Goal: Task Accomplishment & Management: Manage account settings

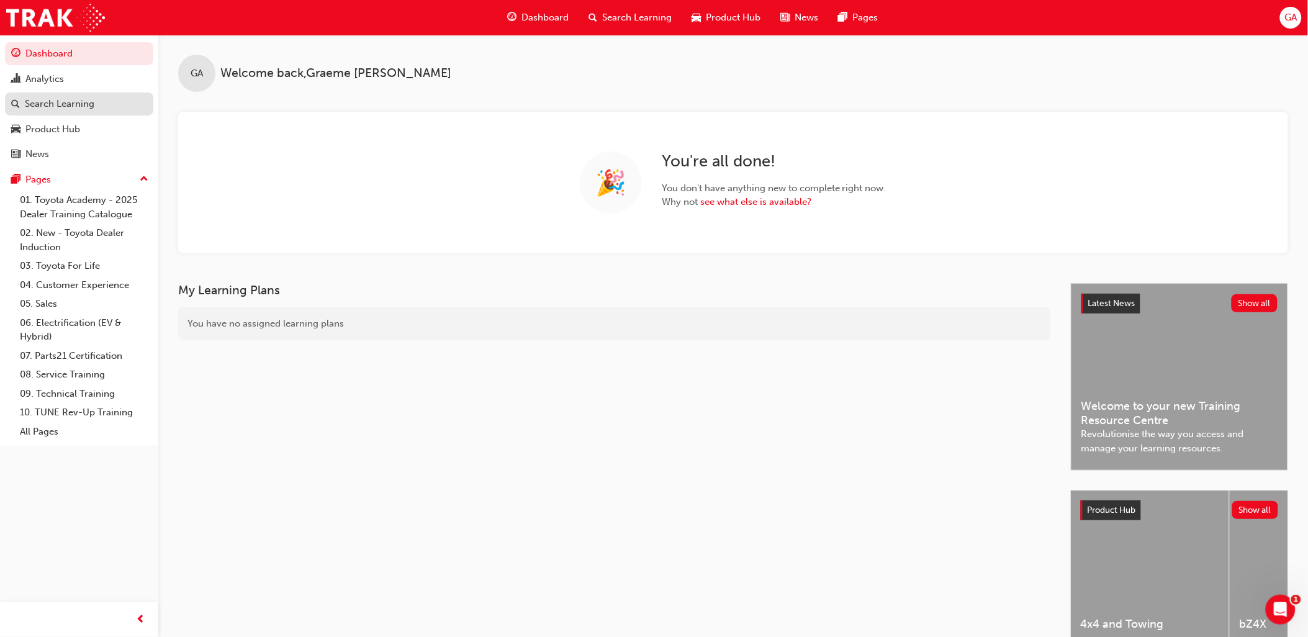
click at [47, 101] on div "Search Learning" at bounding box center [60, 104] width 70 height 14
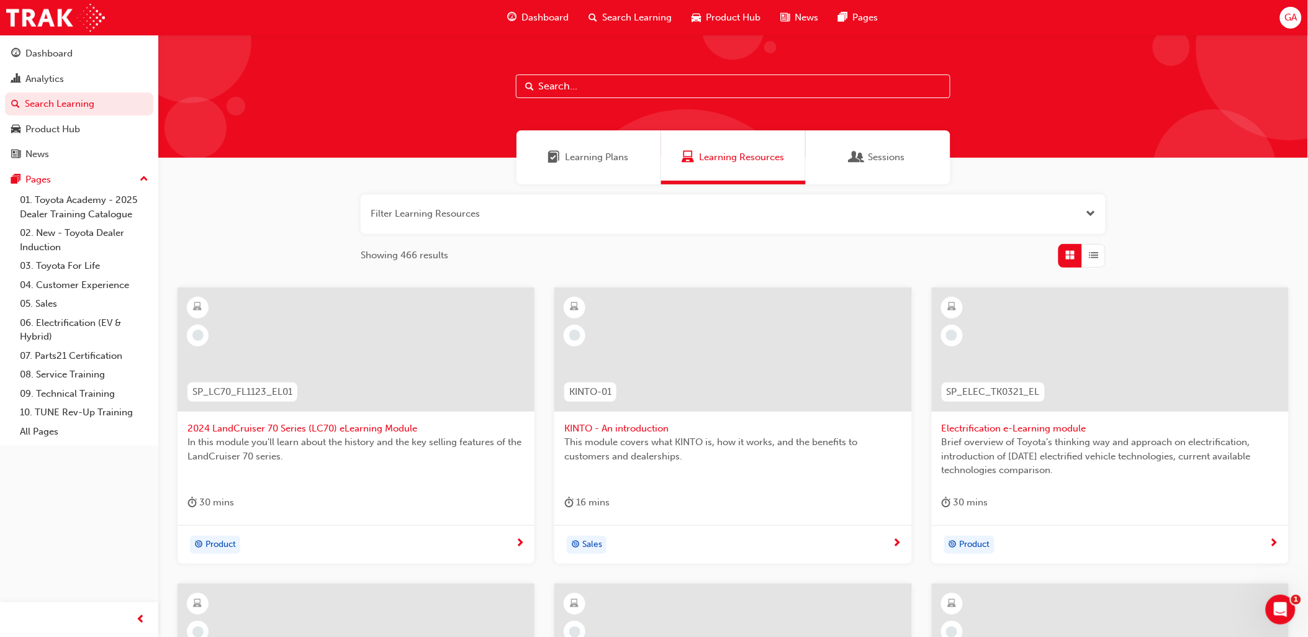
click at [605, 89] on input "text" at bounding box center [733, 87] width 435 height 24
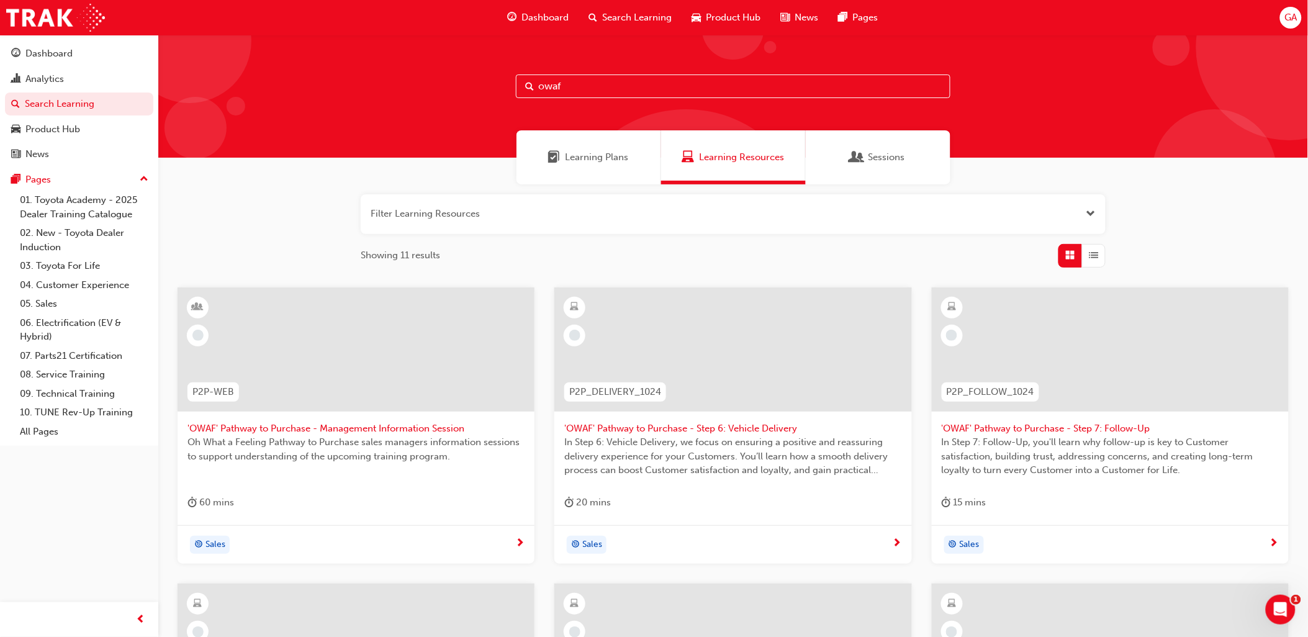
scroll to position [345, 0]
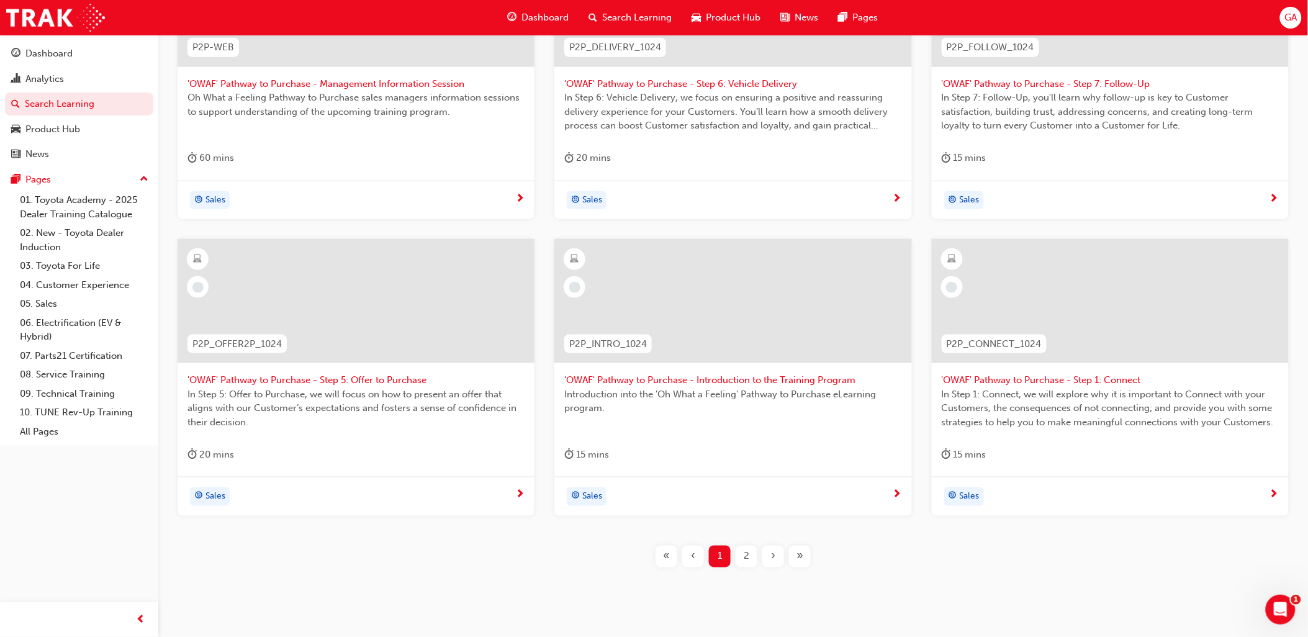
type input "owaf"
click at [748, 559] on span "2" at bounding box center [747, 557] width 6 height 14
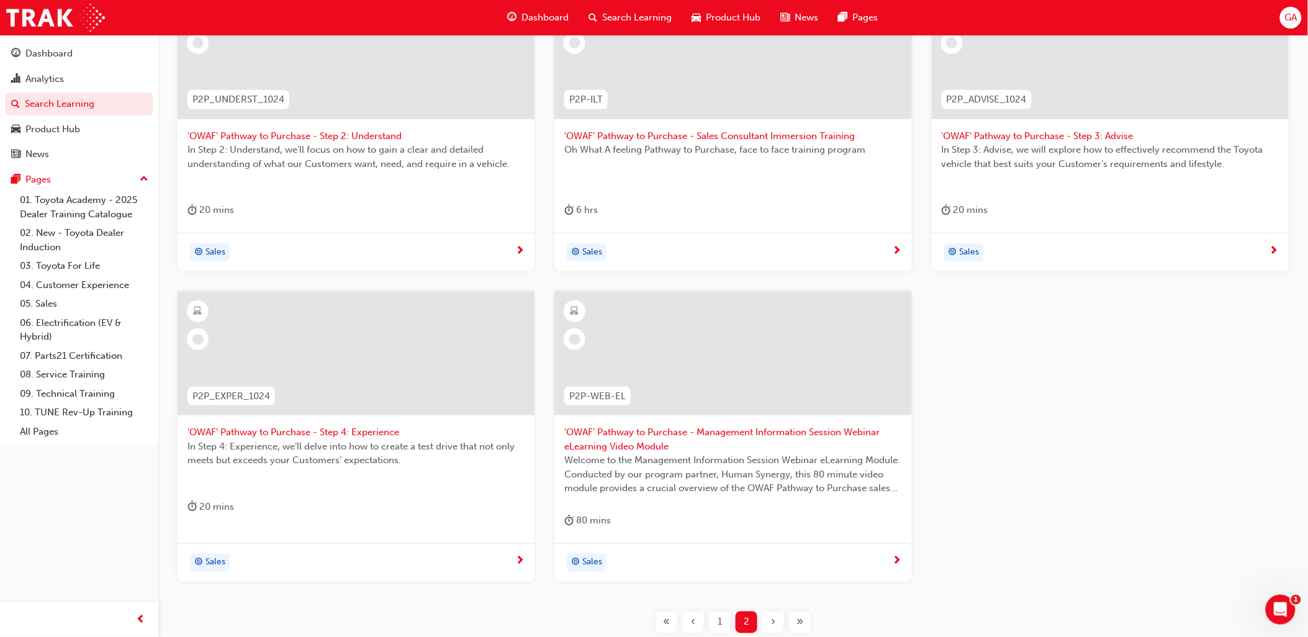
scroll to position [138, 0]
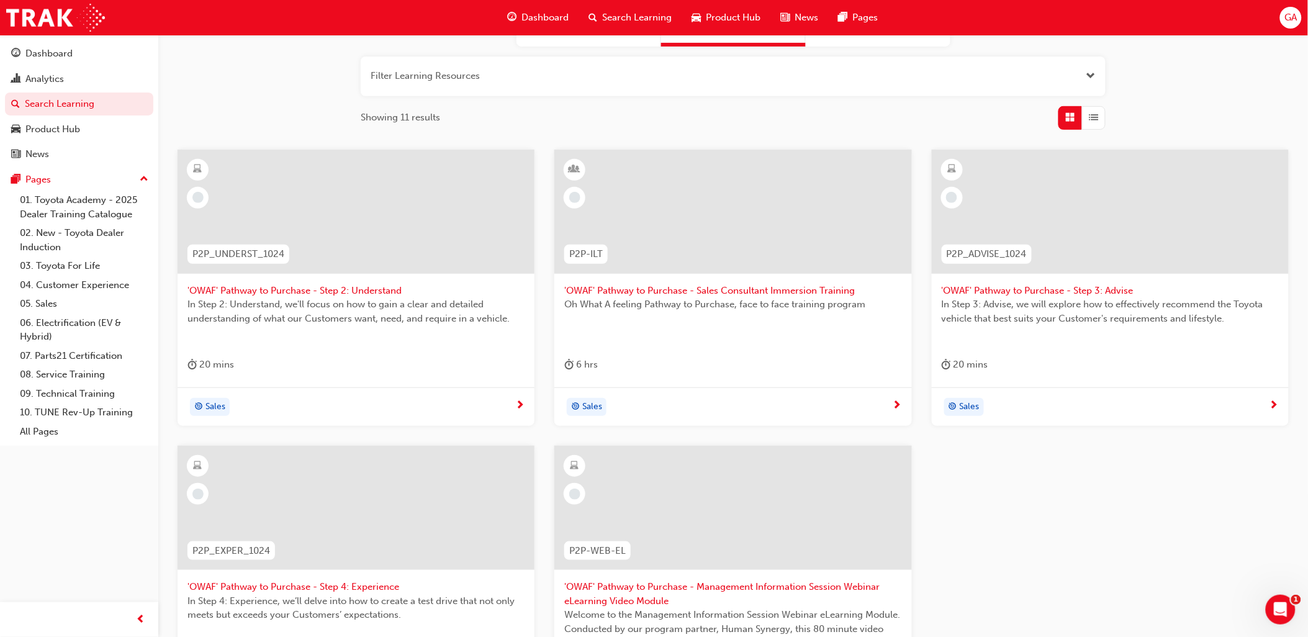
click at [677, 295] on span "'OWAF' Pathway to Purchase - Sales Consultant Immersion Training" at bounding box center [732, 291] width 337 height 14
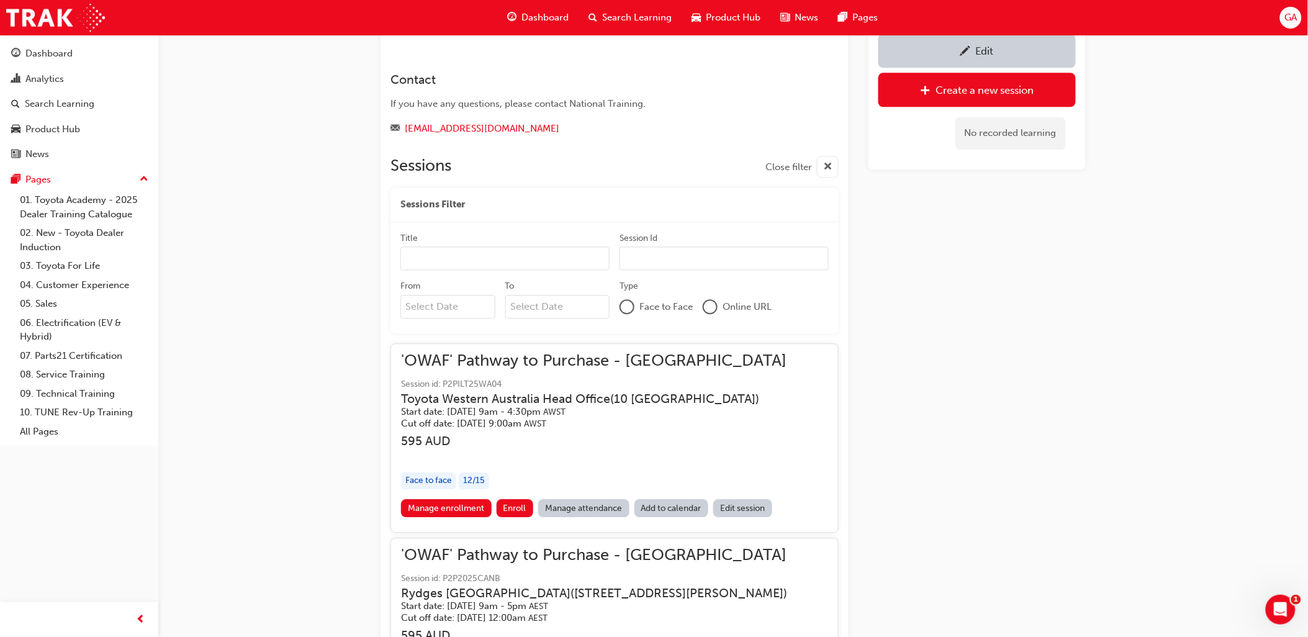
scroll to position [1147, 0]
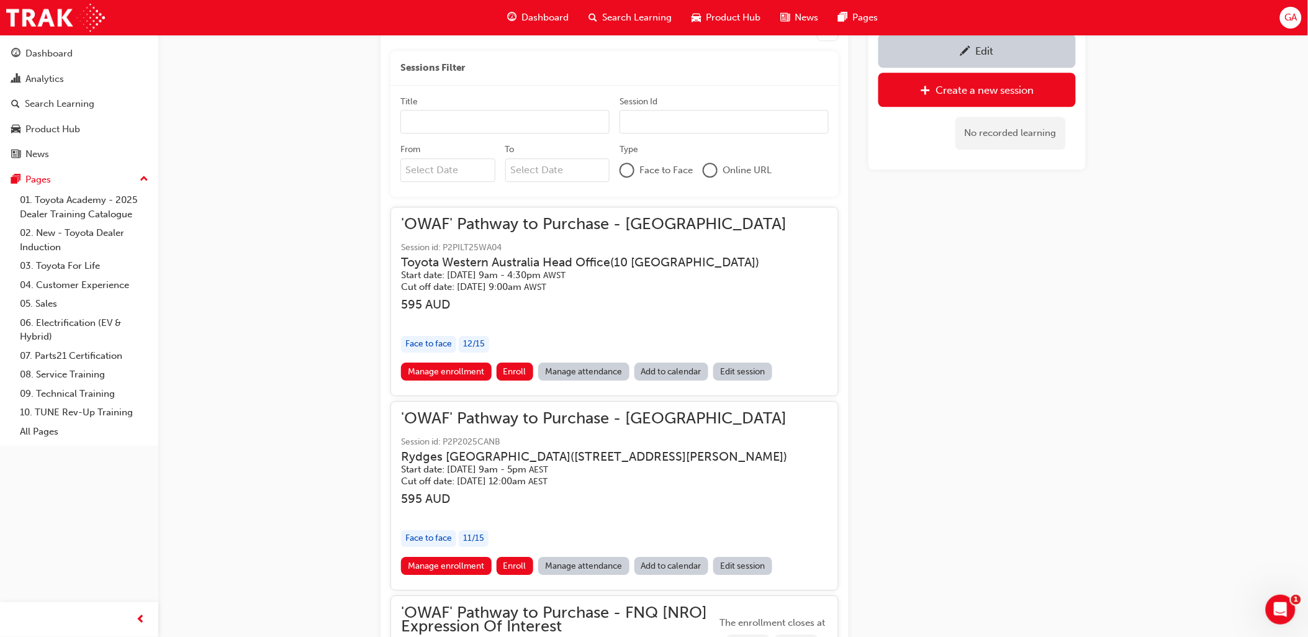
click at [530, 255] on h3 "Toyota Western Australia Head Office ( [GEOGRAPHIC_DATA] )" at bounding box center [584, 262] width 366 height 14
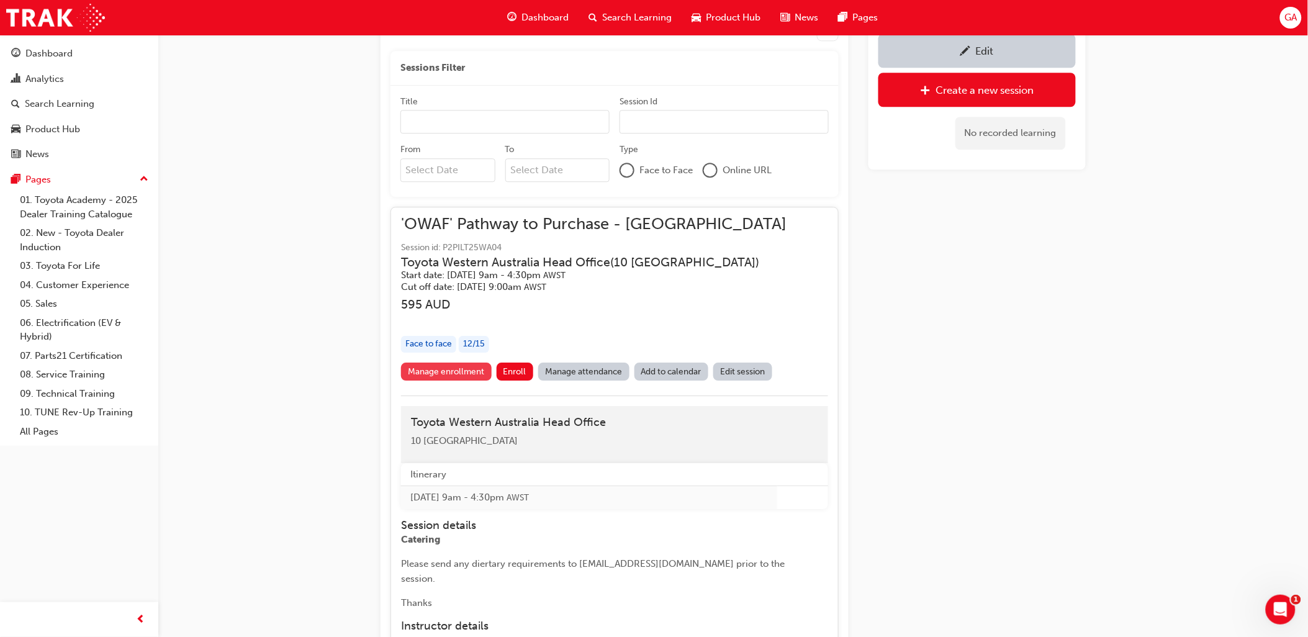
click at [444, 363] on link "Manage enrollment" at bounding box center [446, 372] width 91 height 18
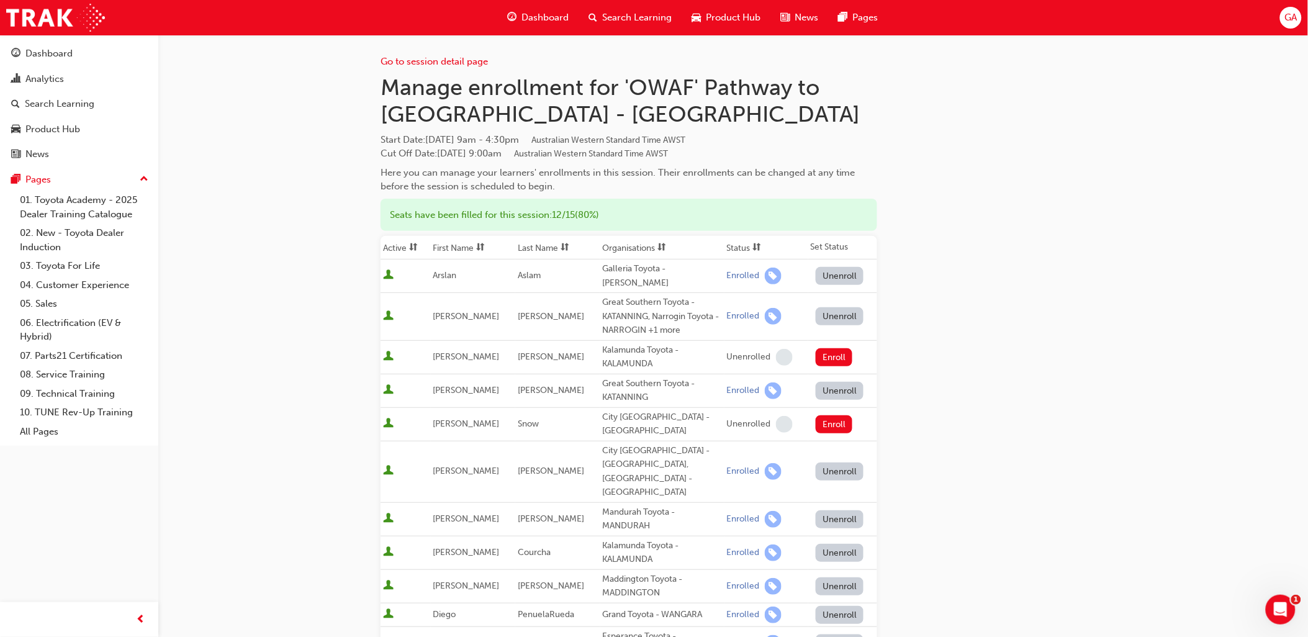
click at [831, 307] on button "Unenroll" at bounding box center [840, 316] width 48 height 18
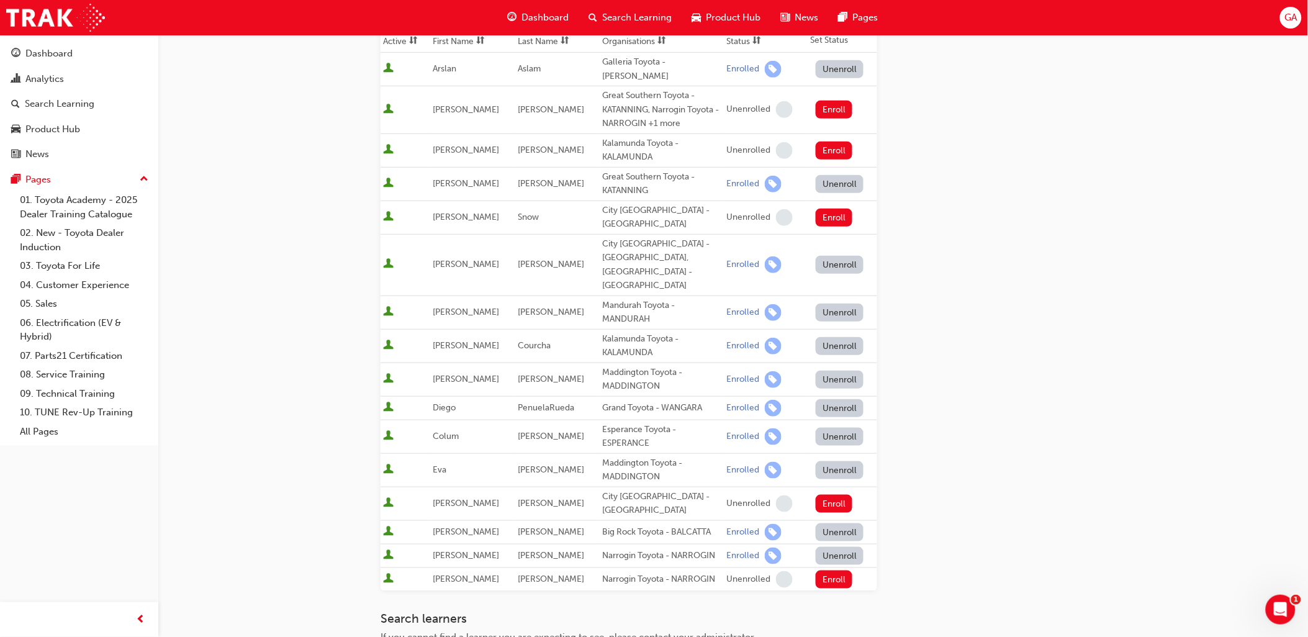
scroll to position [276, 0]
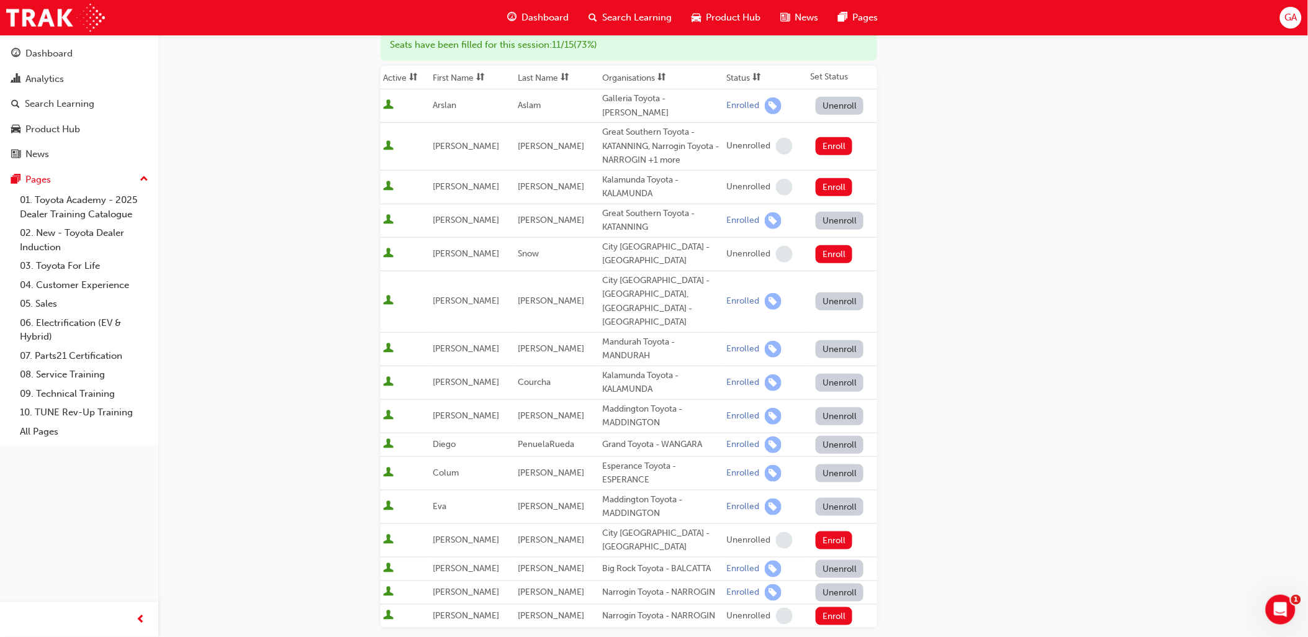
scroll to position [138, 0]
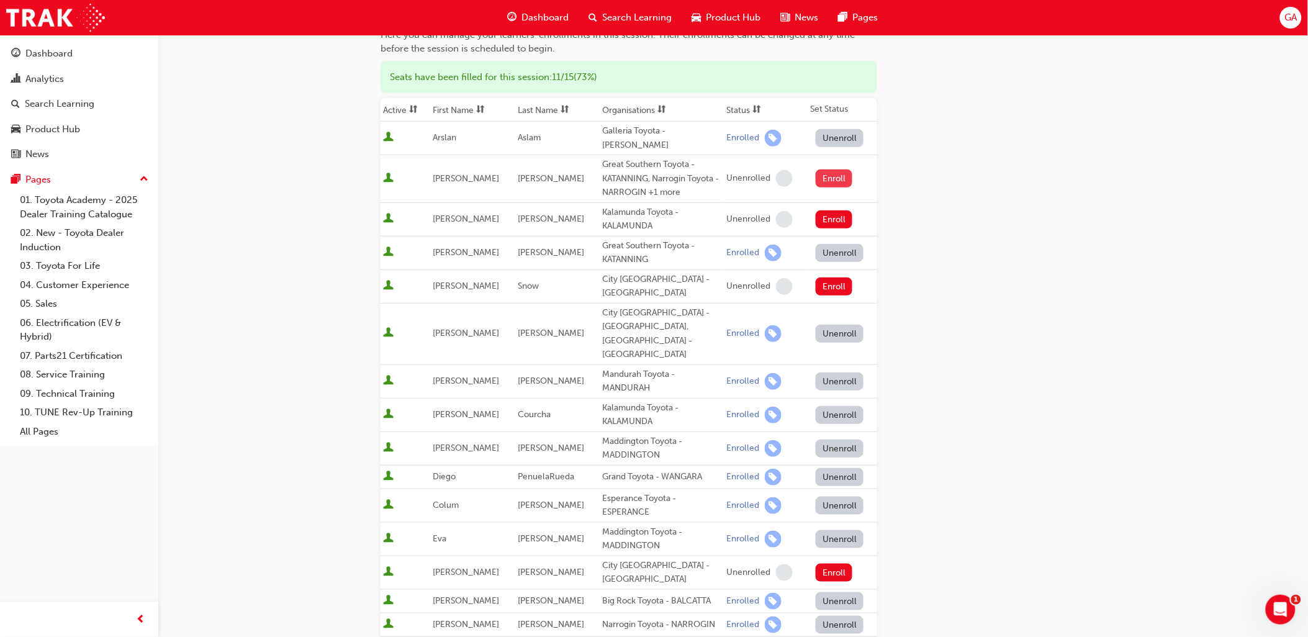
click at [833, 171] on button "Enroll" at bounding box center [834, 179] width 37 height 18
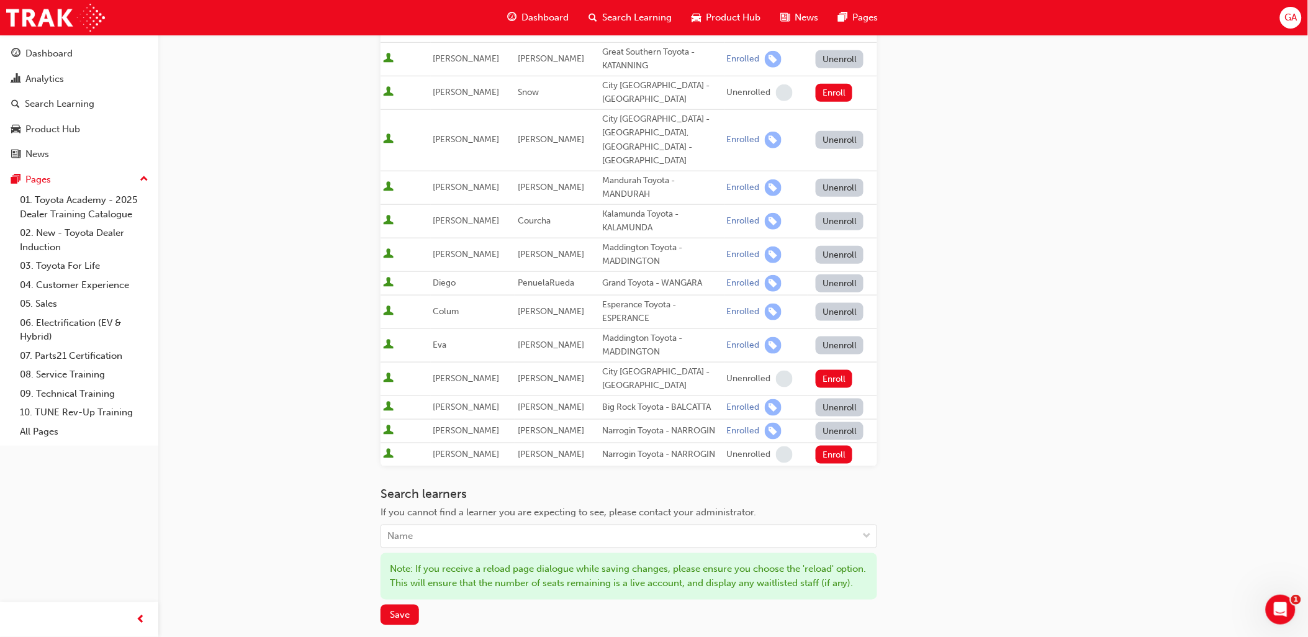
scroll to position [345, 0]
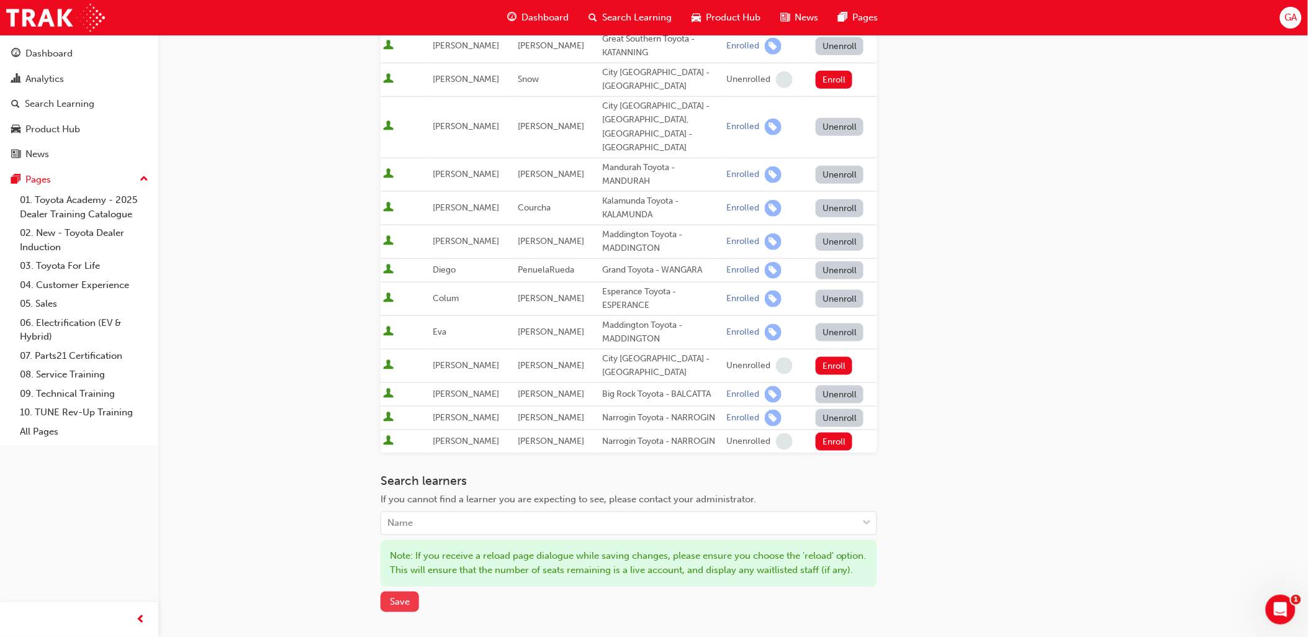
click at [409, 597] on span "Save" at bounding box center [400, 602] width 20 height 11
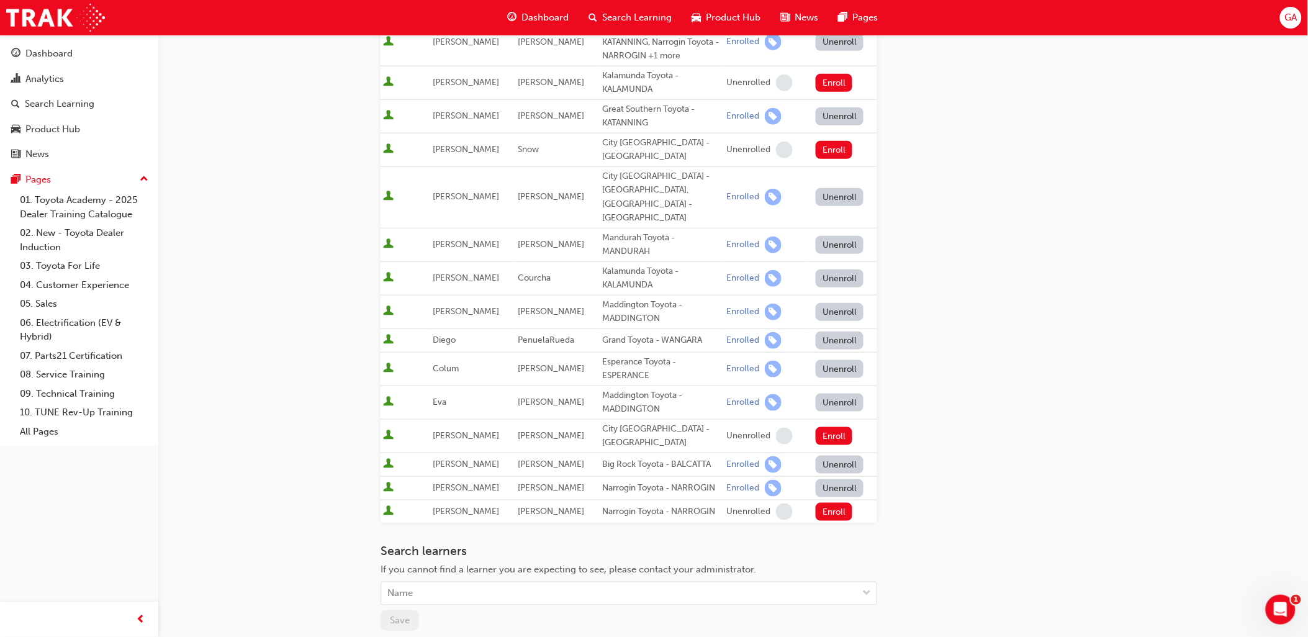
scroll to position [69, 0]
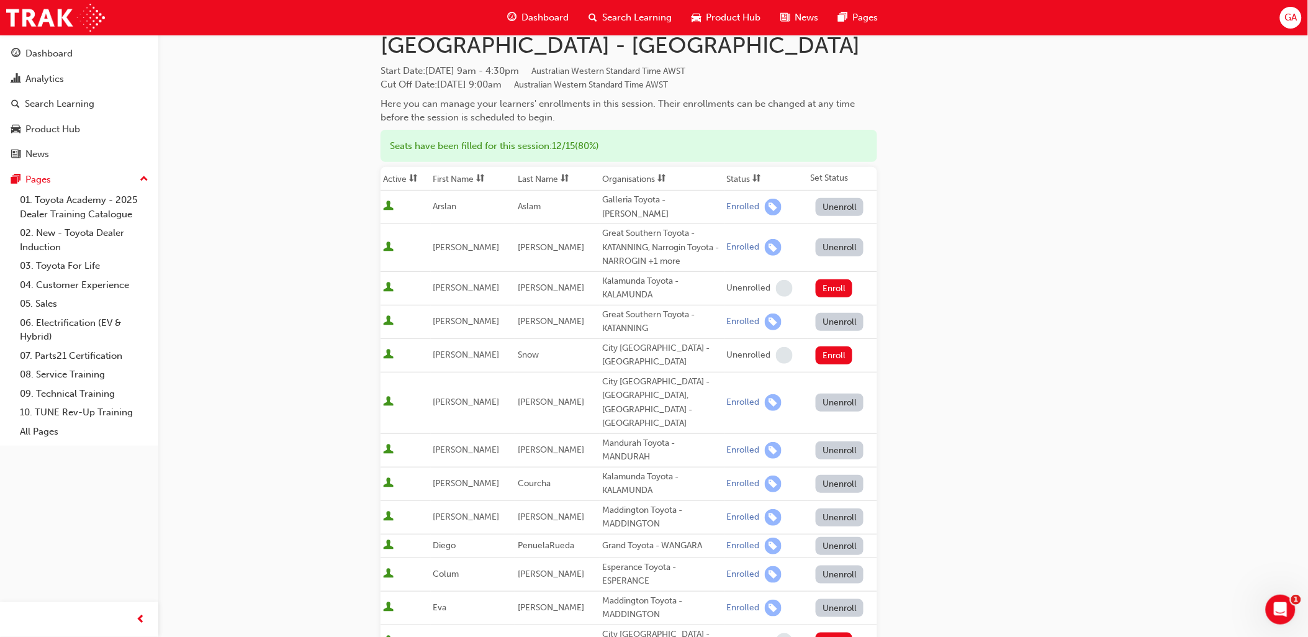
click at [836, 202] on button "Unenroll" at bounding box center [840, 207] width 48 height 18
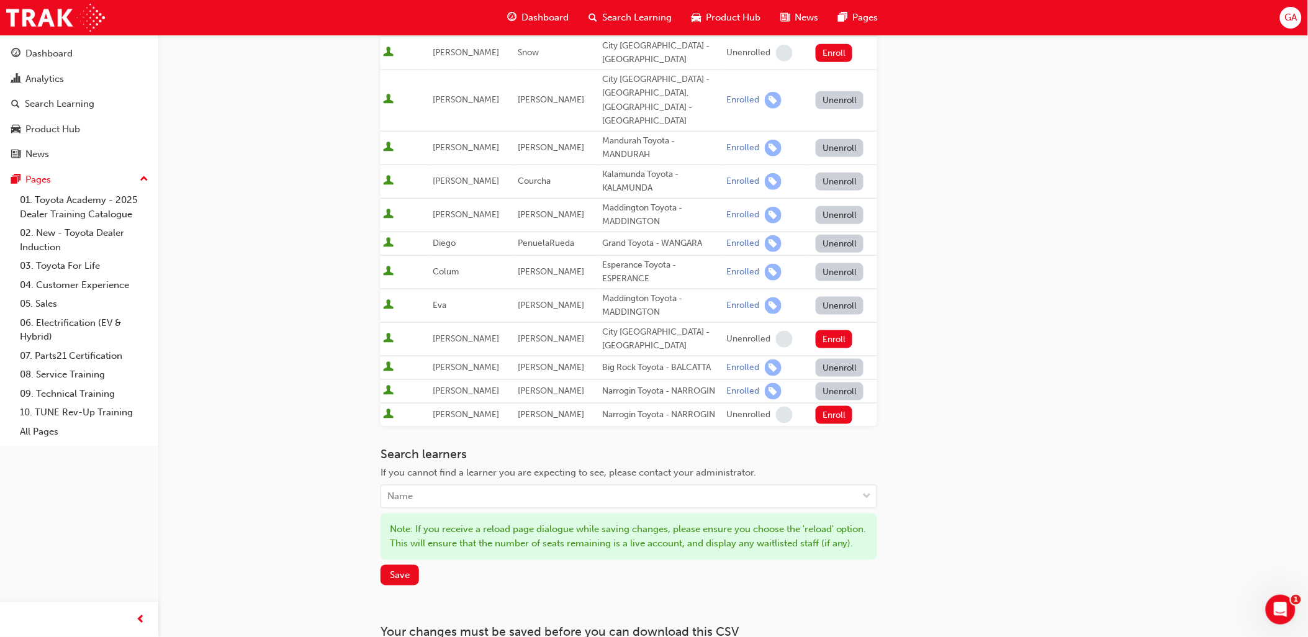
scroll to position [414, 0]
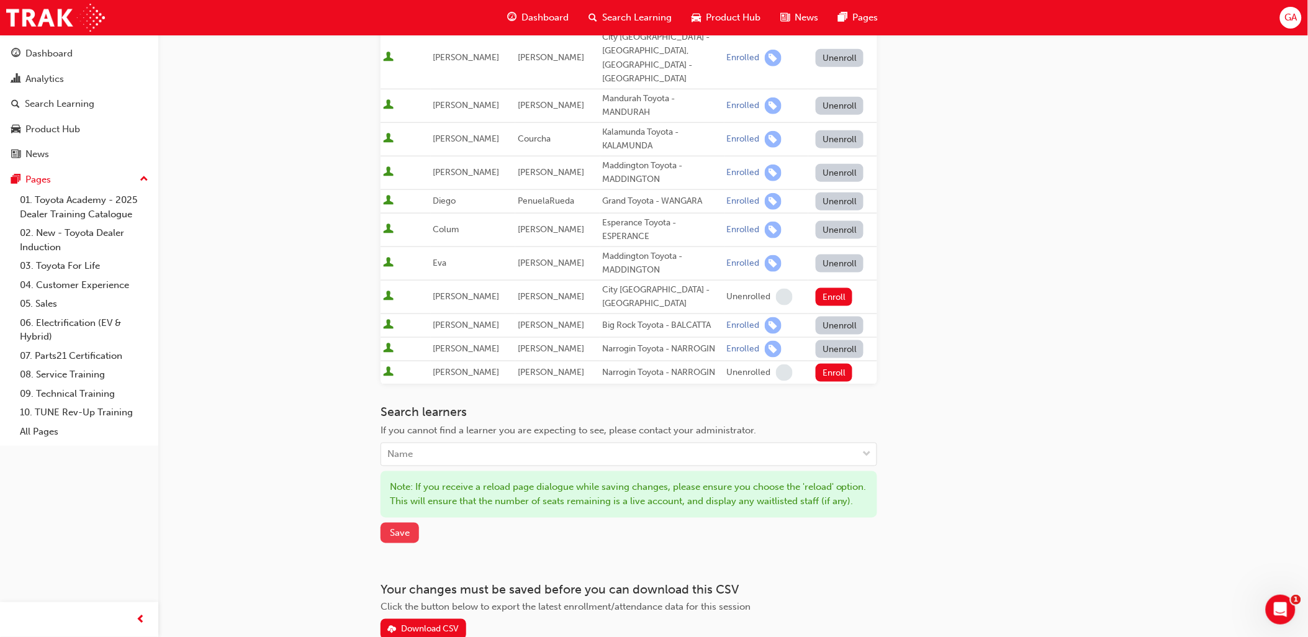
click at [394, 528] on span "Save" at bounding box center [400, 533] width 20 height 11
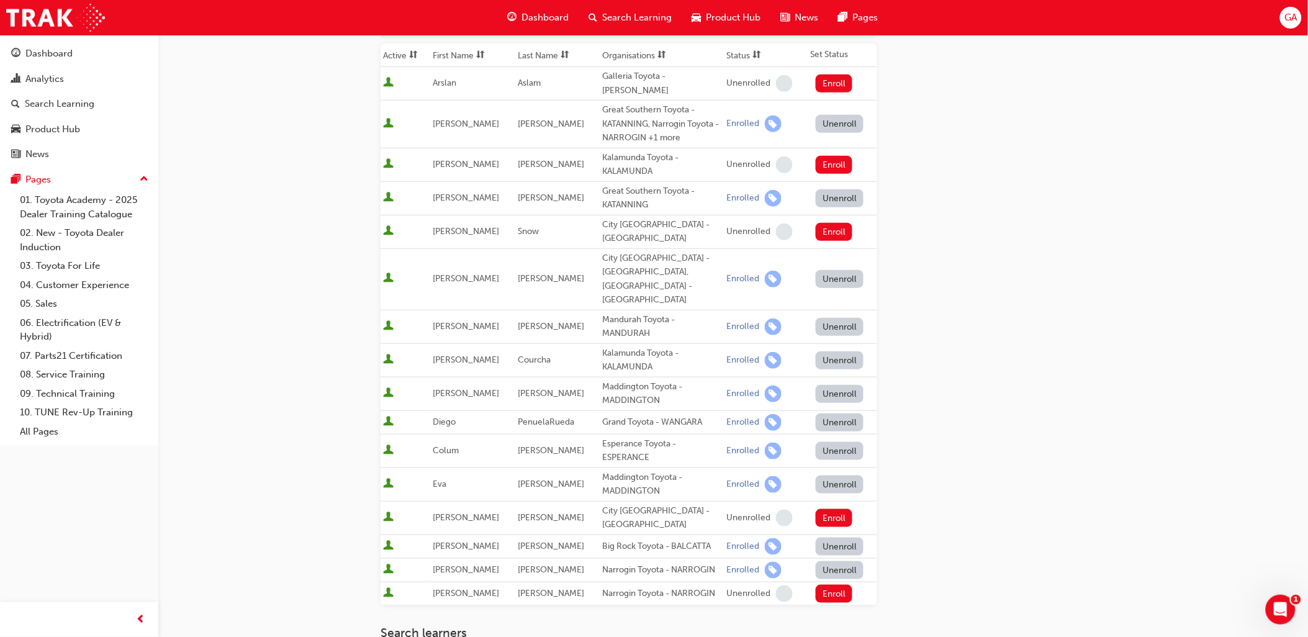
scroll to position [168, 0]
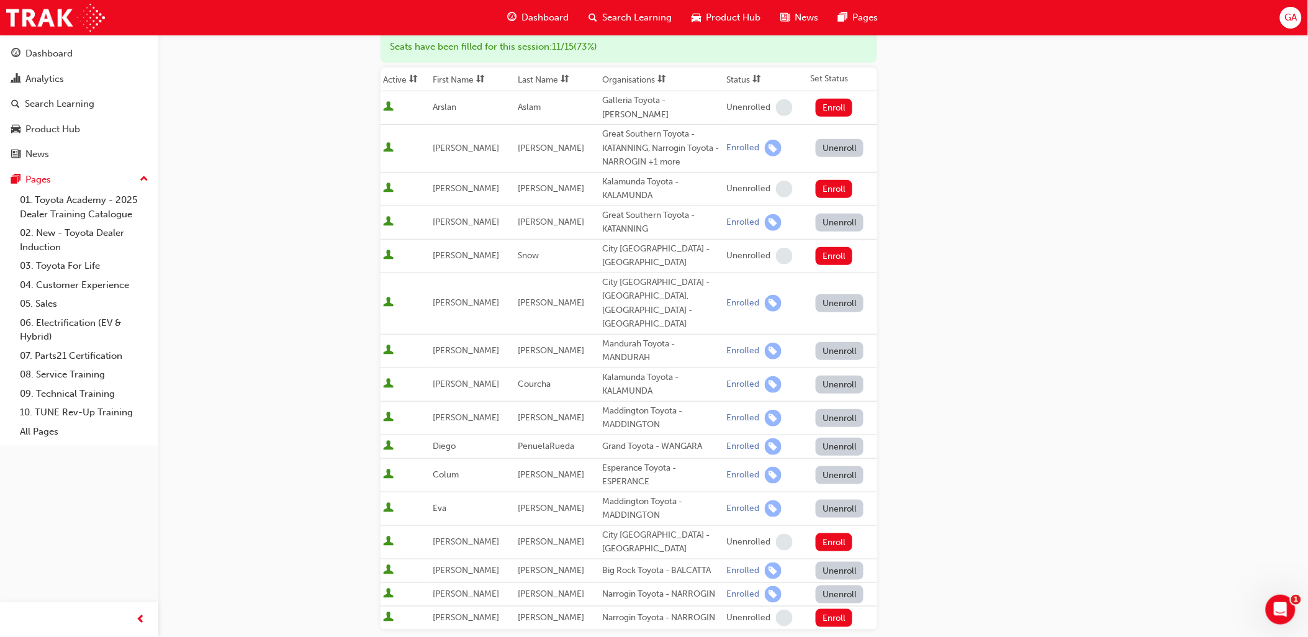
click at [1085, 421] on div "Go to session detail page Manage enrollment for 'OWAF' Pathway to Purchase - [G…" at bounding box center [733, 349] width 705 height 967
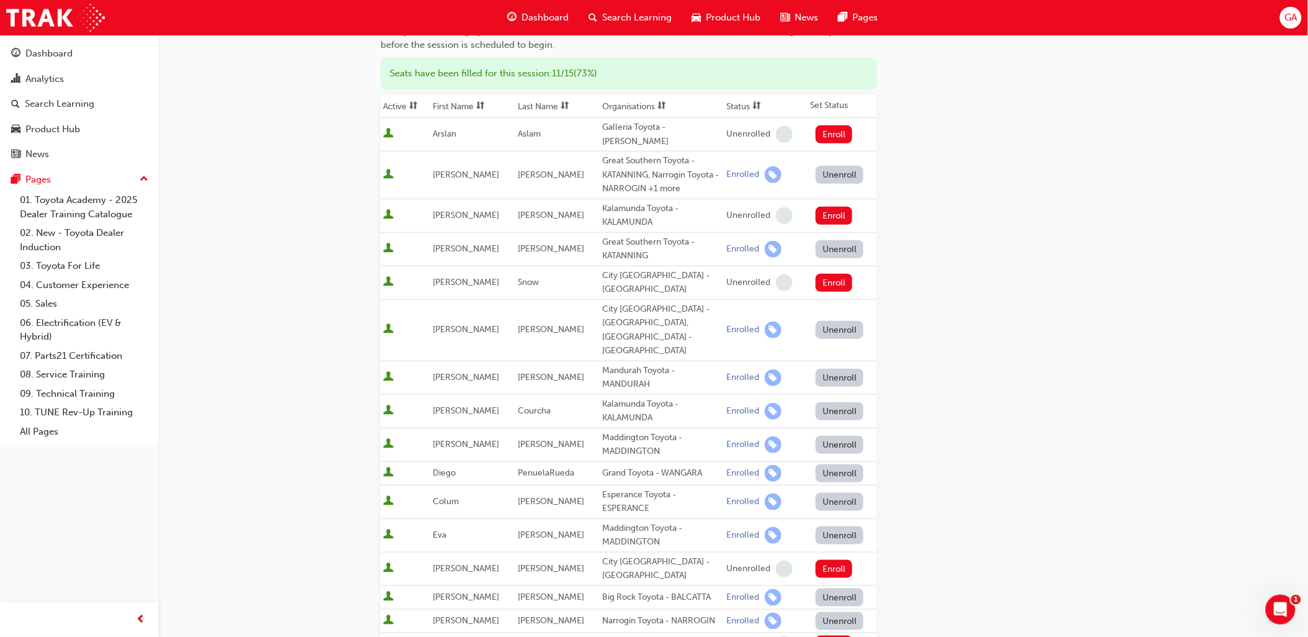
scroll to position [0, 0]
